Goal: Information Seeking & Learning: Learn about a topic

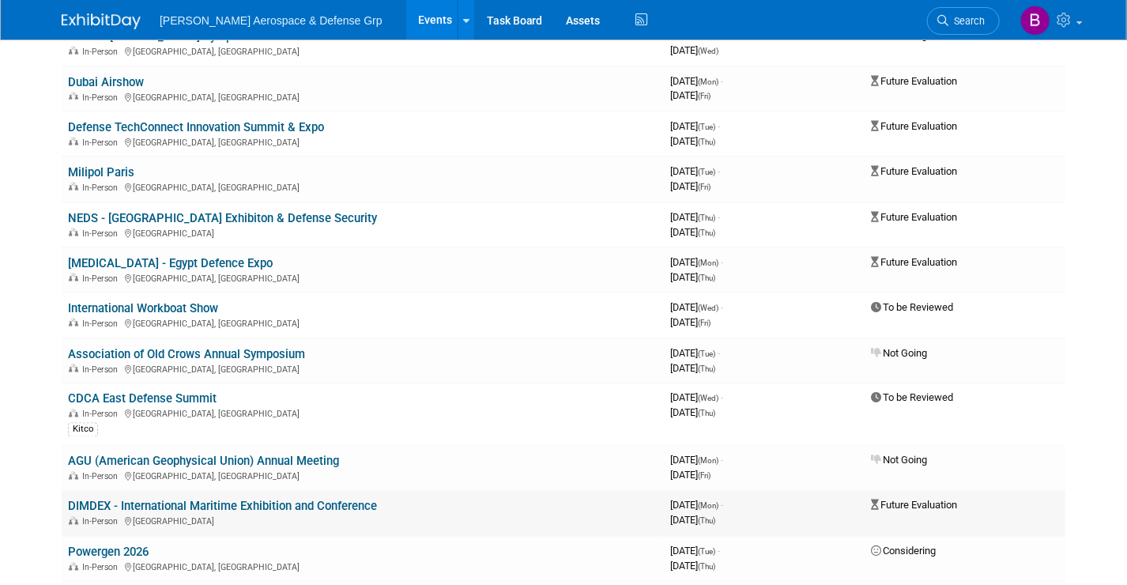
scroll to position [1027, 0]
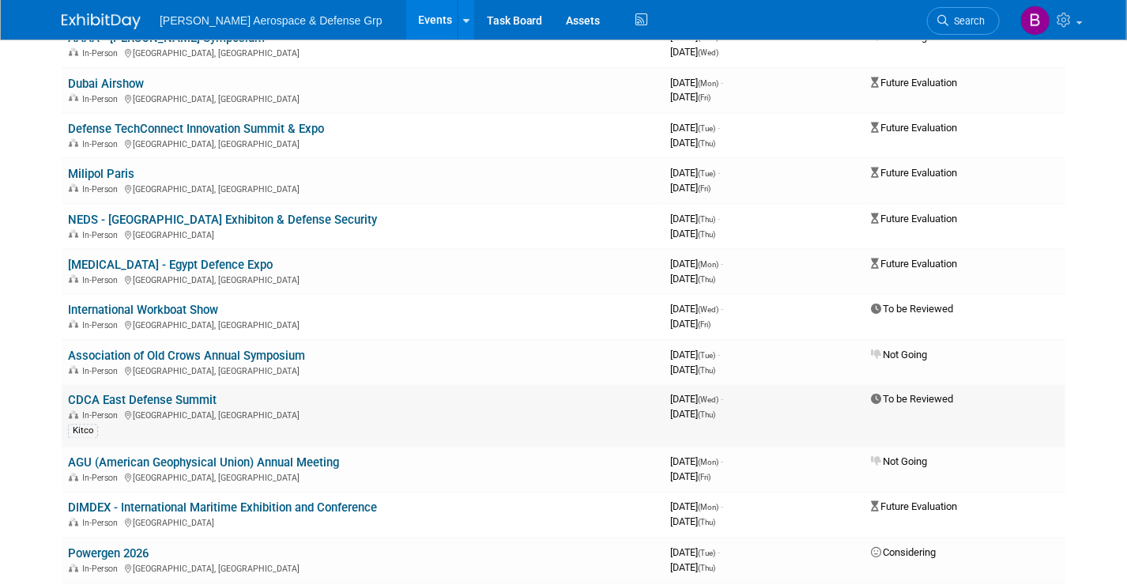
click at [143, 393] on link "CDCA East Defense Summit" at bounding box center [142, 400] width 149 height 14
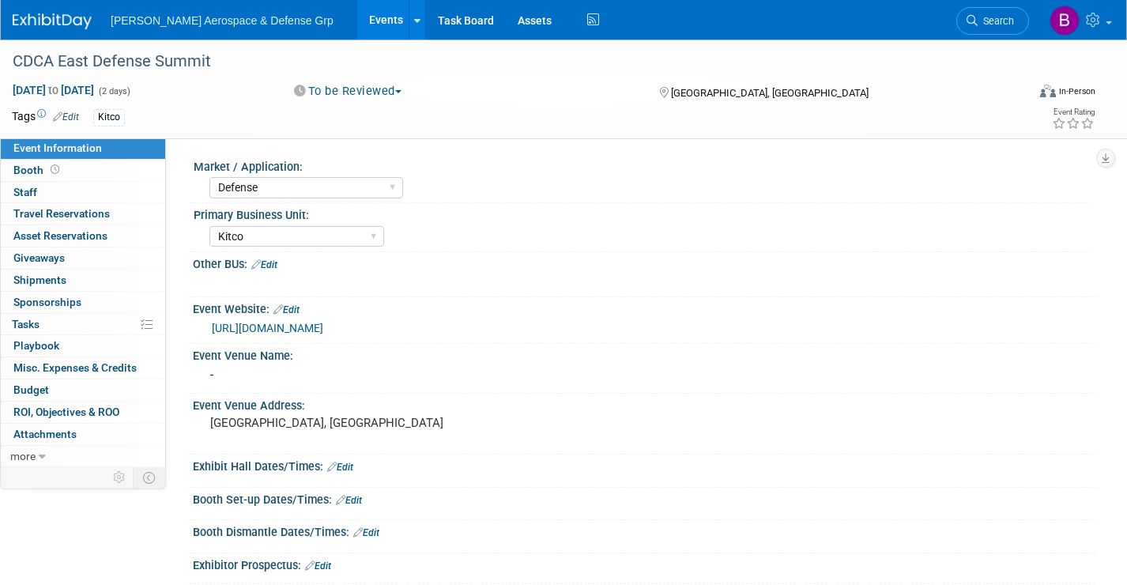
select select "Defense"
select select "Kitco"
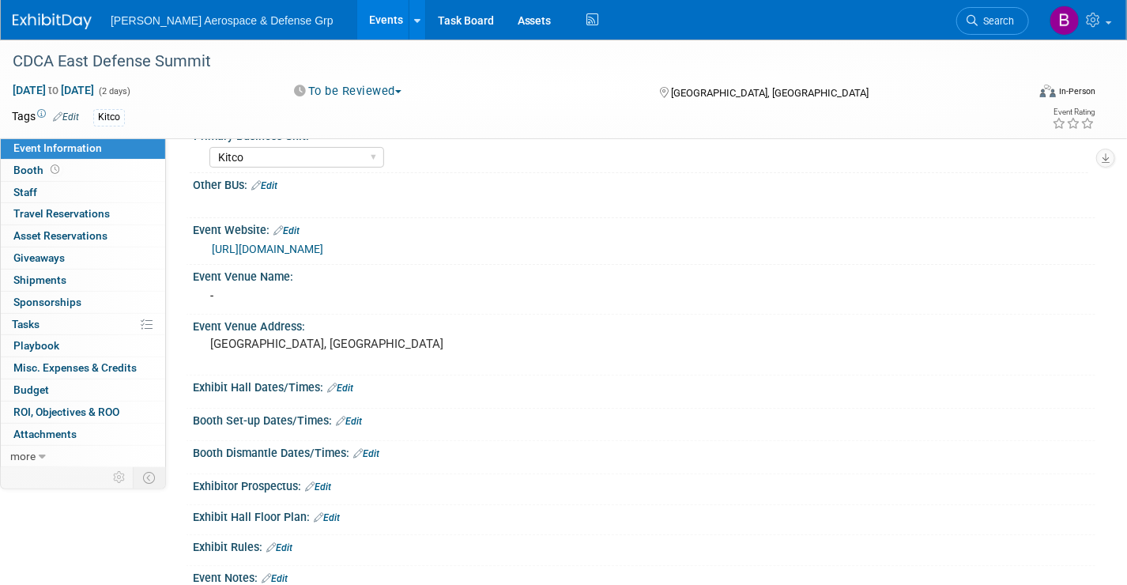
click at [323, 247] on link "https://charlestondca.org/page/events_2025_eastern_defense_summit" at bounding box center [267, 249] width 111 height 13
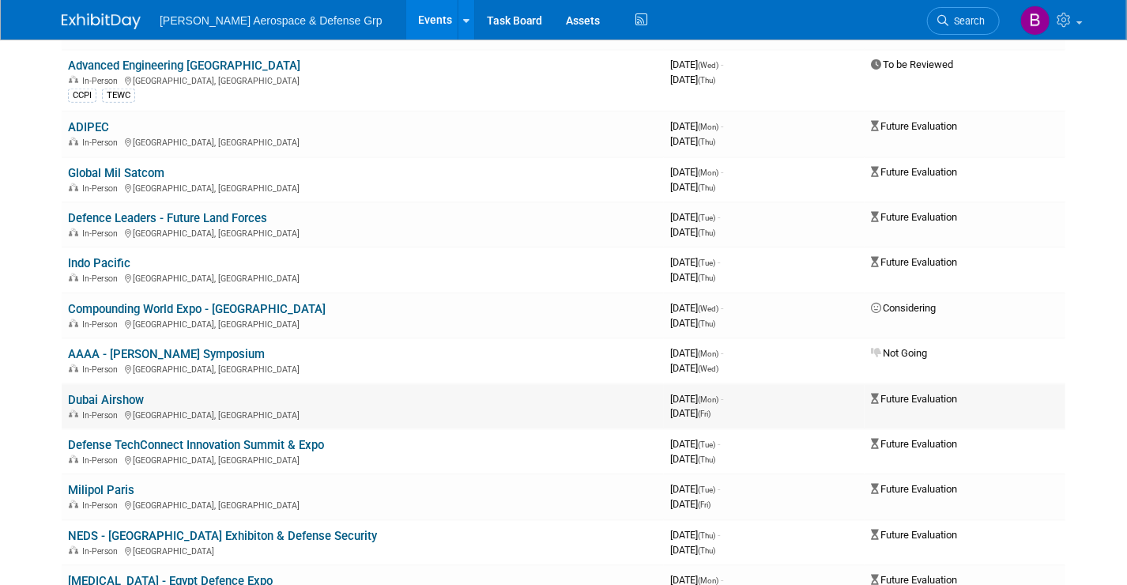
scroll to position [790, 0]
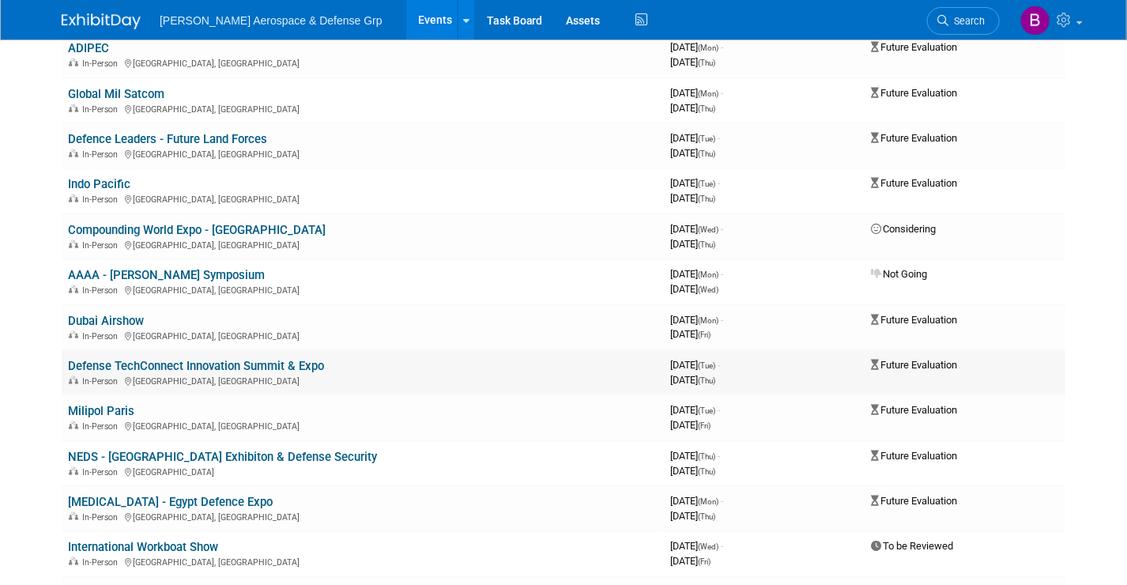
click at [159, 359] on link "Defense TechConnect Innovation Summit & Expo" at bounding box center [196, 366] width 256 height 14
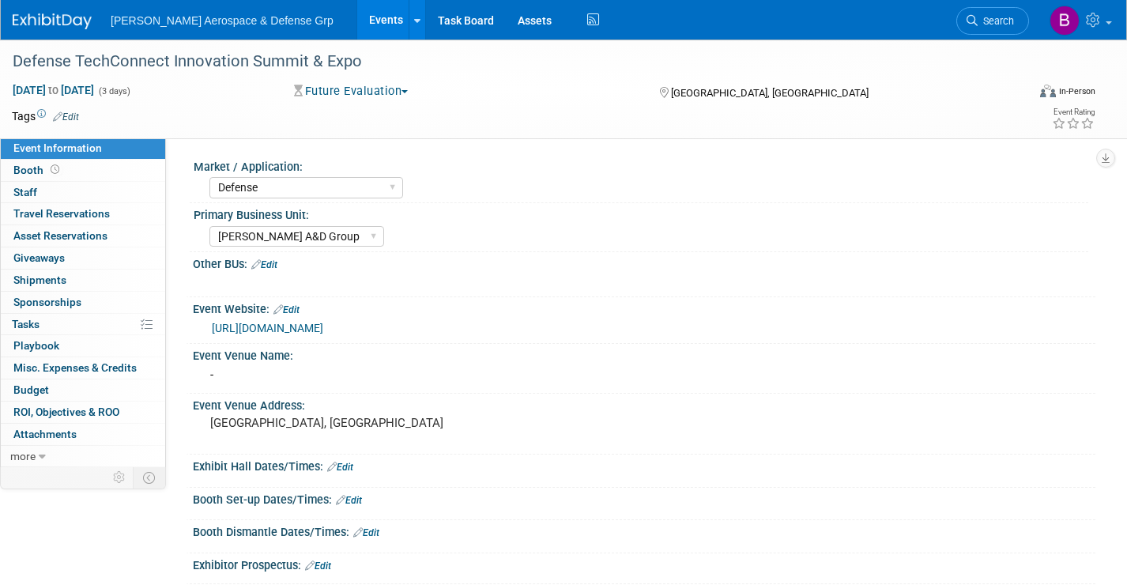
select select "Defense"
select select "Marmon A&D Group"
click at [285, 326] on link "https://events.techconnect.org/DTCFall/" at bounding box center [267, 328] width 111 height 13
